Goal: Task Accomplishment & Management: Manage account settings

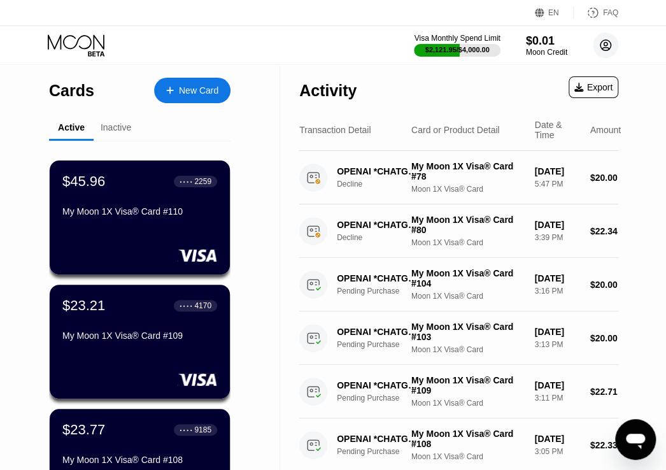
click at [612, 45] on circle at bounding box center [605, 44] width 25 height 25
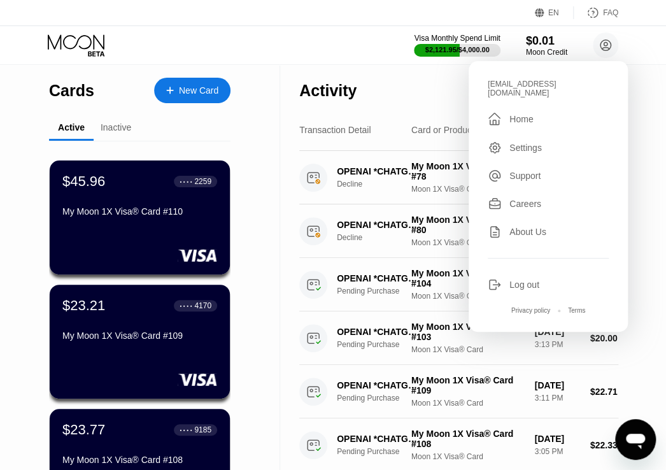
click at [320, 48] on div "Visa Monthly Spend Limit $2,121.95 / $4,000.00 $0.01 Moon Credit [EMAIL_ADDRESS…" at bounding box center [333, 45] width 666 height 38
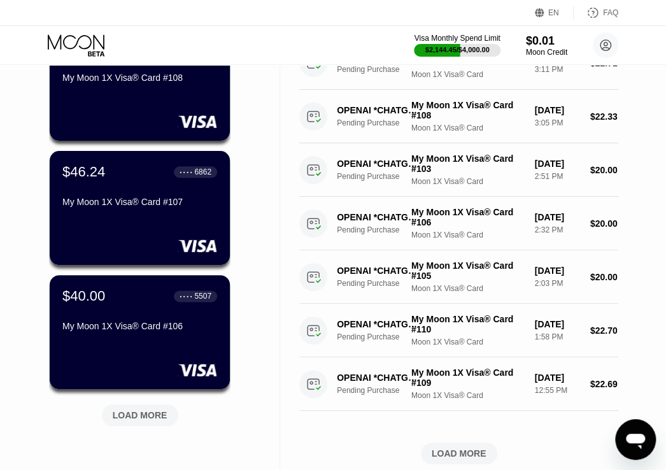
scroll to position [446, 0]
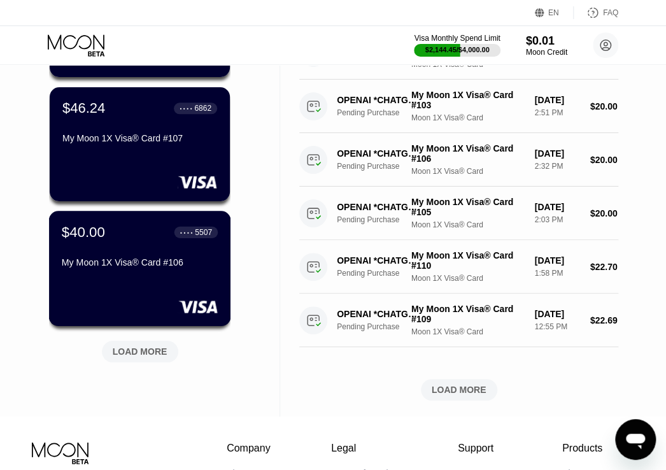
click at [158, 268] on div "My Moon 1X Visa® Card #106" at bounding box center [140, 262] width 156 height 10
